Goal: Browse casually: Explore the website without a specific task or goal

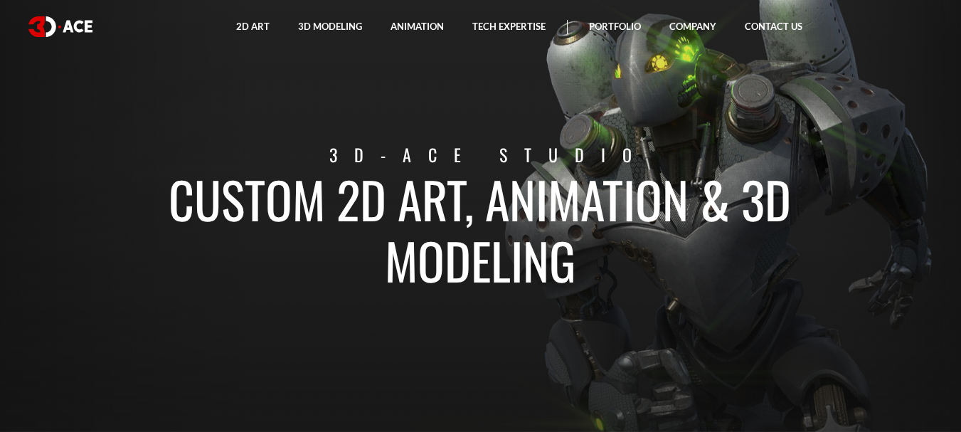
click at [544, 125] on section "Custom 2D art, animation & 3D modeling 3D-Ace studio" at bounding box center [480, 216] width 961 height 432
click at [544, 77] on section "Custom 2D art, animation & 3D modeling 3D-Ace studio" at bounding box center [480, 216] width 961 height 432
click at [455, 240] on h1 "Custom 2D art, animation & 3D modeling" at bounding box center [480, 229] width 789 height 122
